Goal: Task Accomplishment & Management: Manage account settings

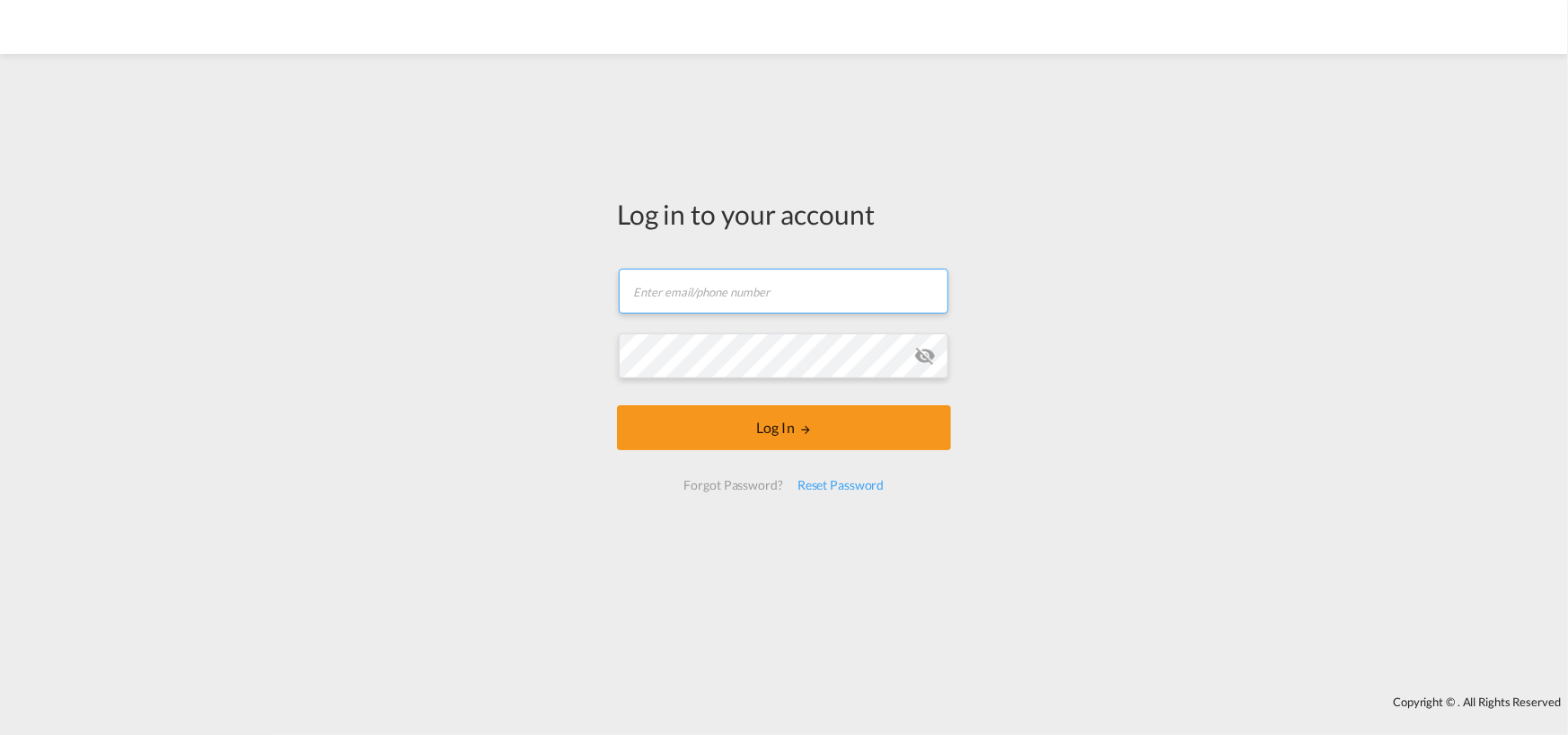
type input "[PERSON_NAME][EMAIL_ADDRESS][DOMAIN_NAME]"
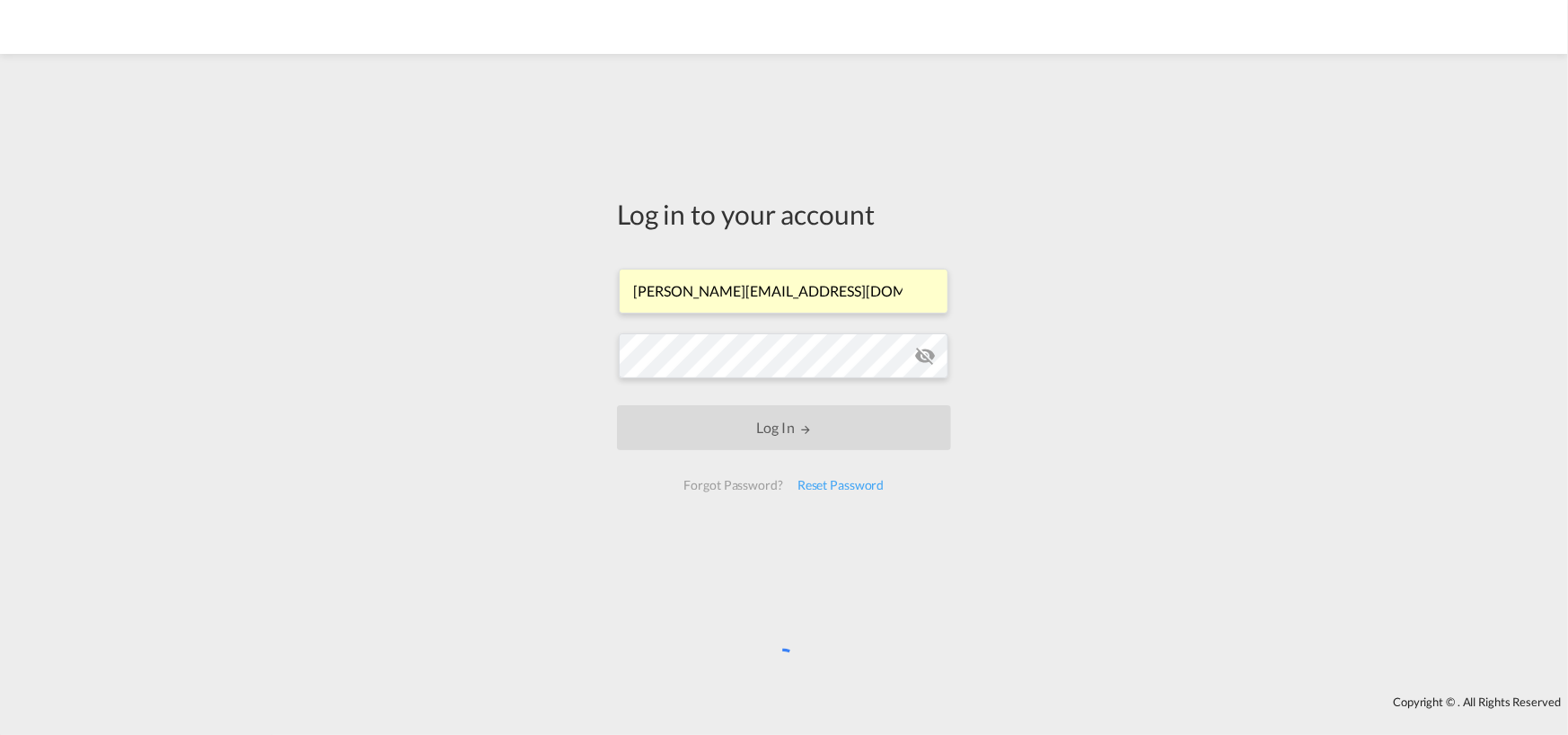
click at [1041, 395] on div "Log in to your account [PERSON_NAME][EMAIL_ADDRESS][DOMAIN_NAME] Log In Forgot …" at bounding box center [784, 375] width 1568 height 624
click at [921, 352] on md-icon "icon-eye-off" at bounding box center [925, 356] width 22 height 22
click at [1147, 411] on div "Log in to your account [PERSON_NAME][EMAIL_ADDRESS][DOMAIN_NAME] Log In Forgot …" at bounding box center [784, 375] width 1568 height 624
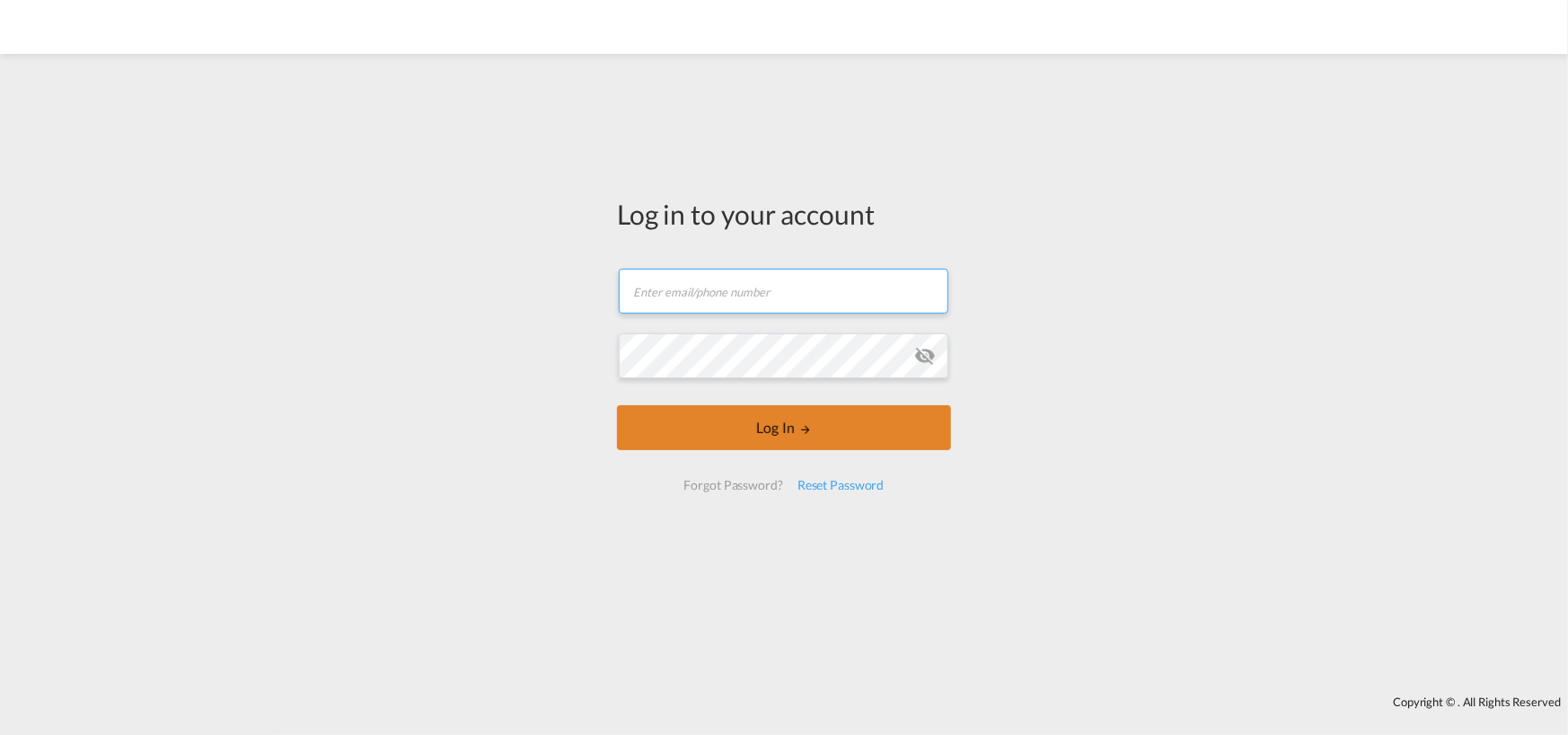
type input "[PERSON_NAME][EMAIL_ADDRESS][DOMAIN_NAME]"
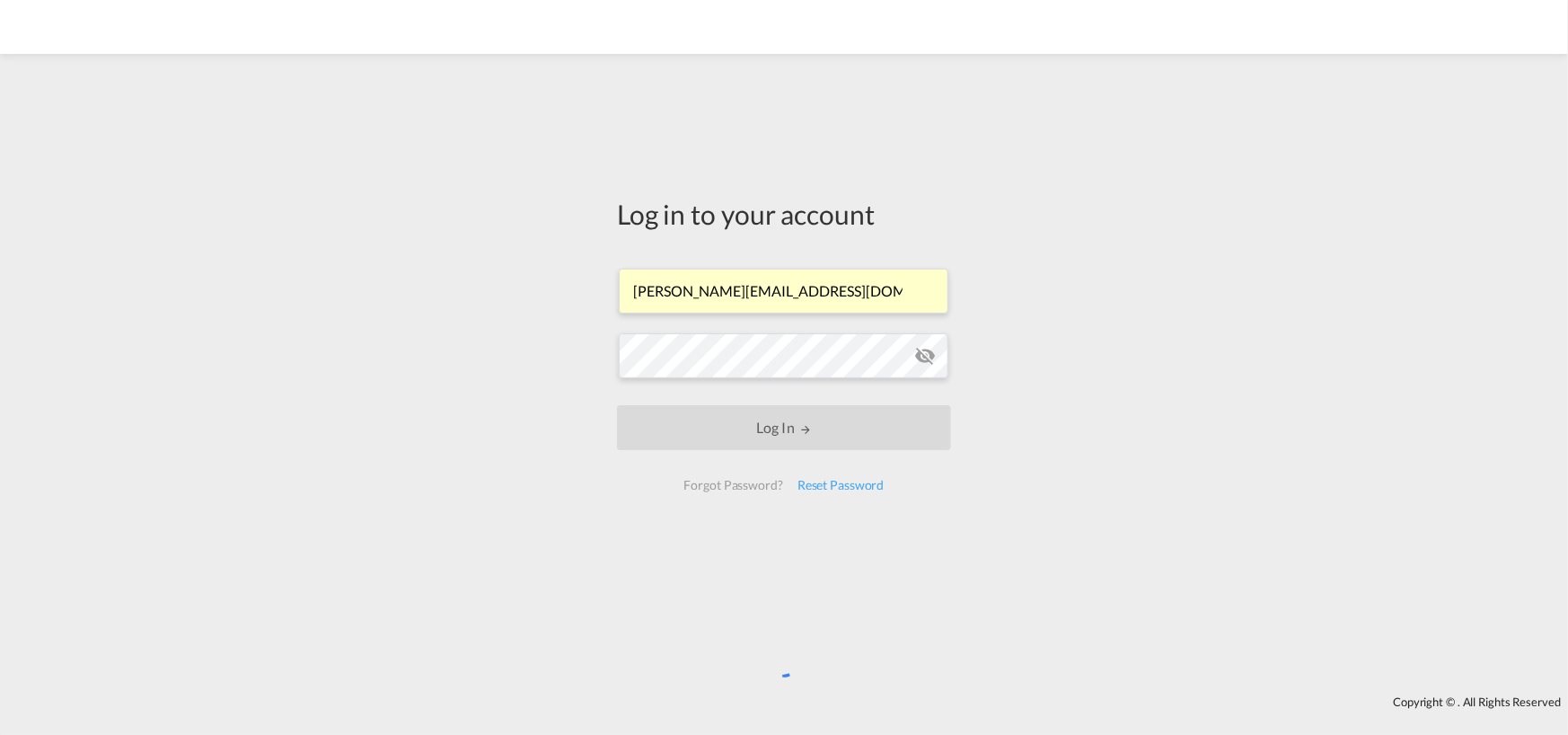
click at [926, 351] on md-icon "icon-eye-off" at bounding box center [925, 356] width 22 height 22
click at [845, 476] on div "Reset Password" at bounding box center [841, 486] width 101 height 32
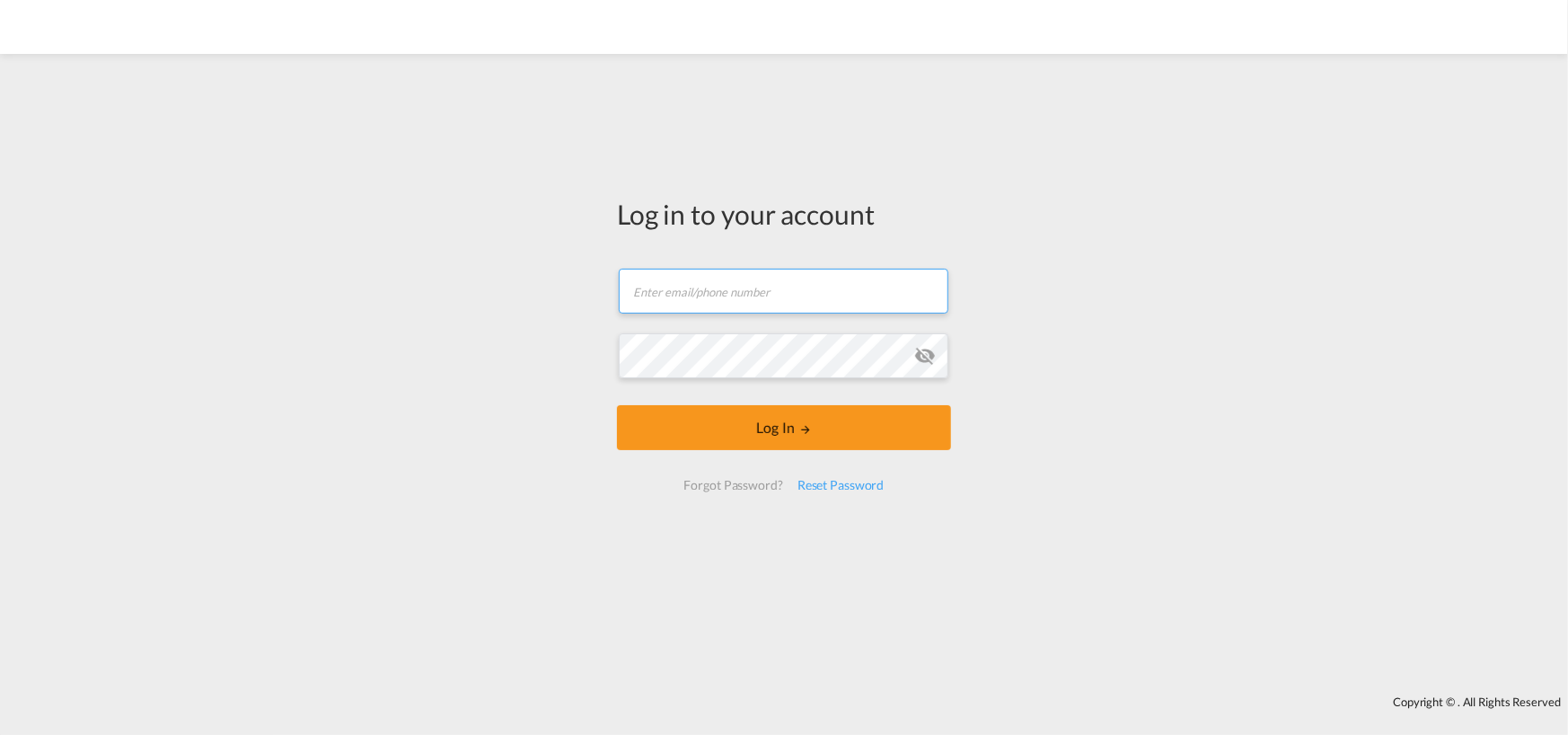
type input "[PERSON_NAME][EMAIL_ADDRESS][DOMAIN_NAME]"
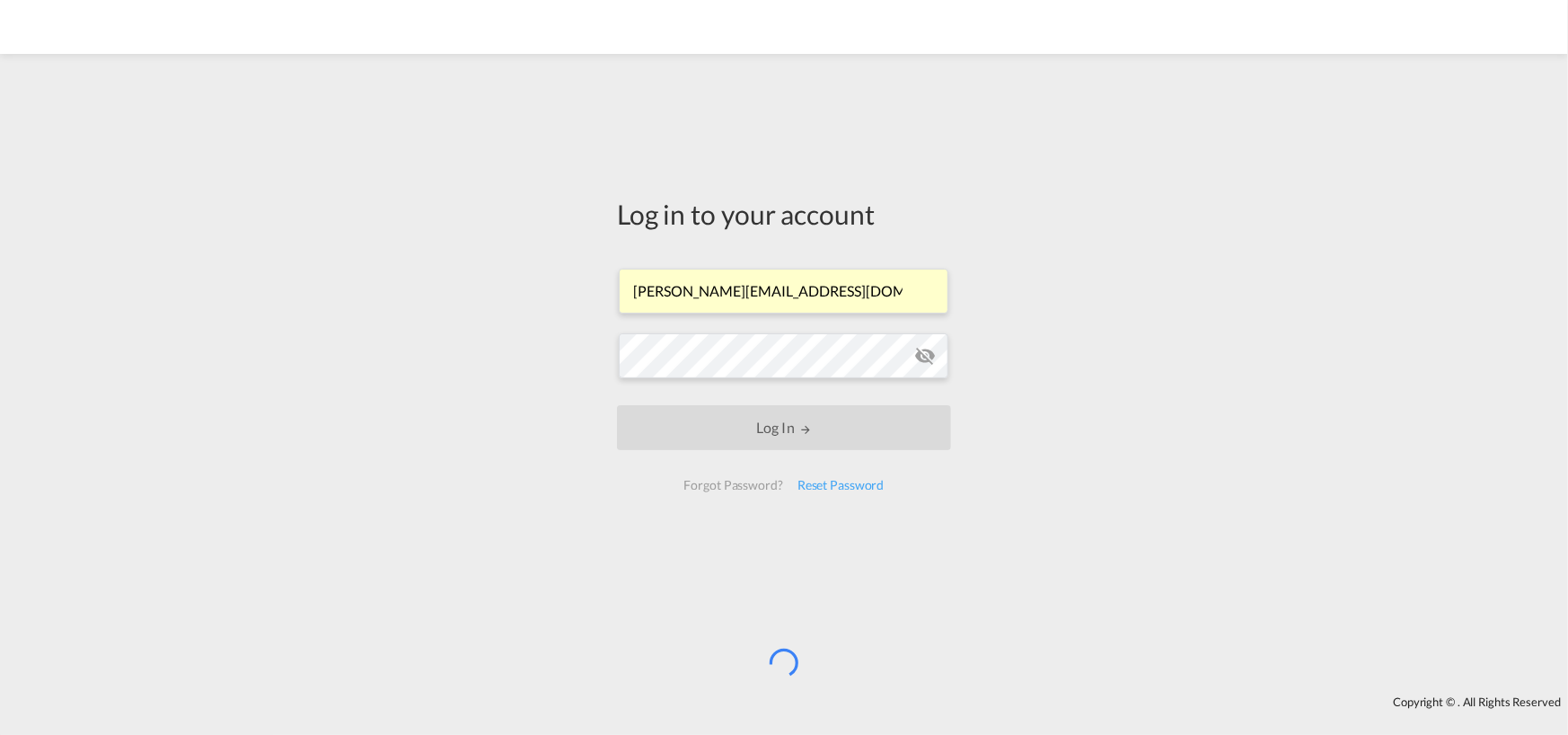
click at [930, 352] on md-icon "icon-eye-off" at bounding box center [925, 356] width 22 height 22
click at [918, 350] on md-icon "icon-eye-off" at bounding box center [925, 356] width 22 height 22
